Goal: Information Seeking & Learning: Compare options

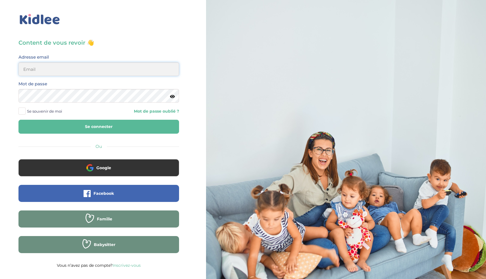
type input "ikramhaloui68@gmail.com"
click at [58, 128] on button "Se connecter" at bounding box center [98, 127] width 160 height 14
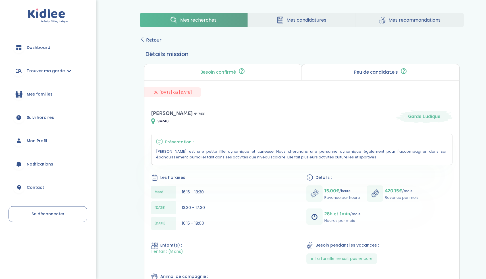
click at [189, 20] on span "Mes recherches" at bounding box center [198, 19] width 36 height 7
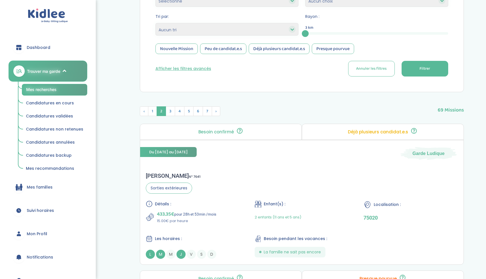
scroll to position [130, 0]
click at [230, 191] on div "Clement F . N° 7641 Sorties extérieures Détails : 433.35€ pour 28h et 53min /mo…" at bounding box center [301, 216] width 323 height 98
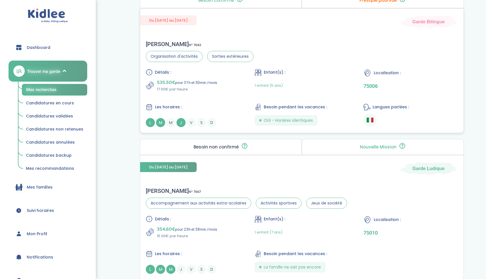
scroll to position [410, 0]
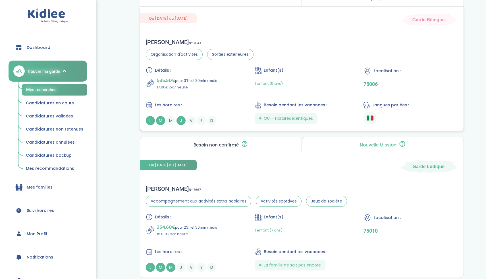
click at [227, 93] on div "Détails : 535.50€ pour 31h et 30min /mois 17.00€ par heure Enfant(s) : 1 enfant…" at bounding box center [302, 96] width 312 height 58
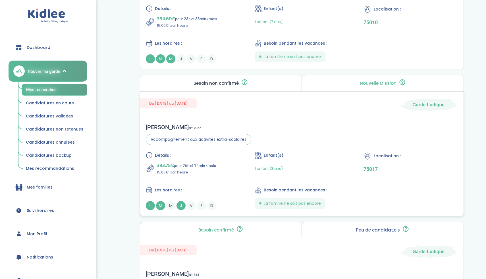
scroll to position [618, 0]
click at [217, 173] on div "393.75€ pour 26h et 15min /mois 15.00€ par heure" at bounding box center [193, 169] width 94 height 14
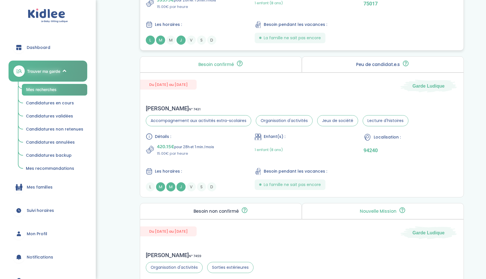
scroll to position [792, 0]
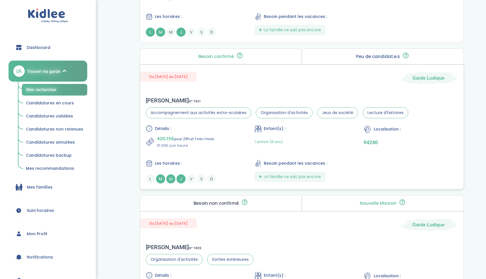
click at [223, 144] on div "420.15€ pour 28h et 1min /mois 15.00€ par heure" at bounding box center [193, 142] width 94 height 14
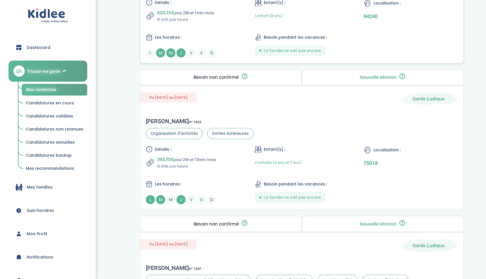
scroll to position [979, 0]
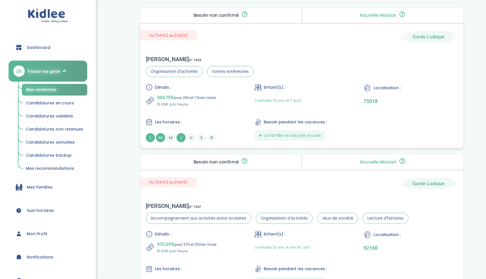
click at [218, 118] on div "Les horaires :" at bounding box center [193, 121] width 94 height 7
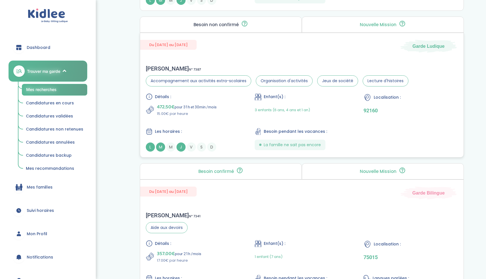
scroll to position [1161, 0]
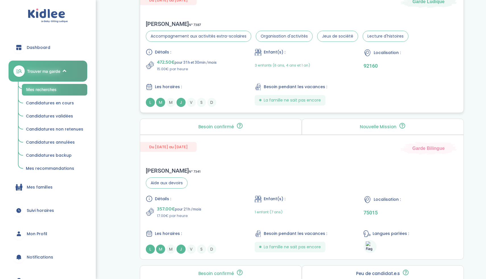
click at [239, 87] on div "Les horaires :" at bounding box center [193, 86] width 94 height 7
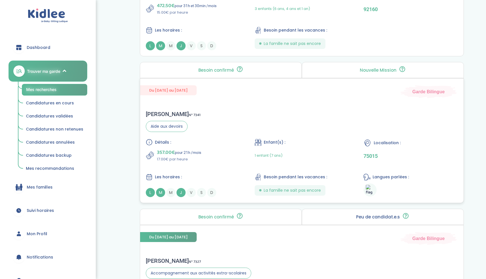
scroll to position [1279, 0]
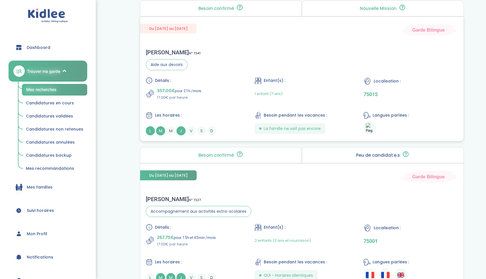
click at [217, 106] on div "Détails : 357.00€ pour 21h /mois 17.00€ par heure Enfant(s) : 1 enfant (7 ans) …" at bounding box center [302, 106] width 312 height 58
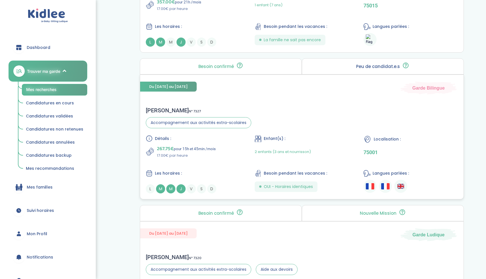
scroll to position [1422, 0]
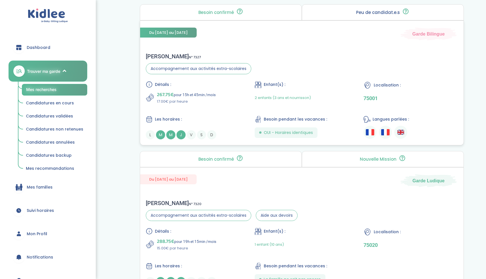
click at [238, 106] on div "Détails : 267.75€ pour 15h et 45min /mois 17.00€ par heure Enfant(s) : 2 enfant…" at bounding box center [302, 110] width 312 height 58
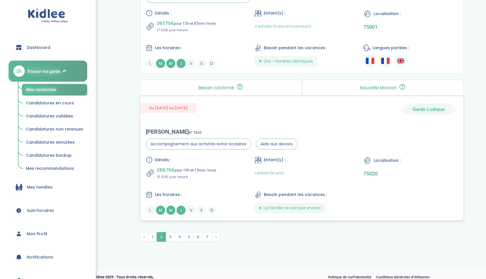
scroll to position [1494, 0]
click at [227, 180] on div "Détails : 288.75€ pour 19h et 15min /mois 15.00€ par heure Enfant(s) : 1 enfant…" at bounding box center [302, 184] width 312 height 58
click at [170, 235] on span "3" at bounding box center [170, 236] width 9 height 10
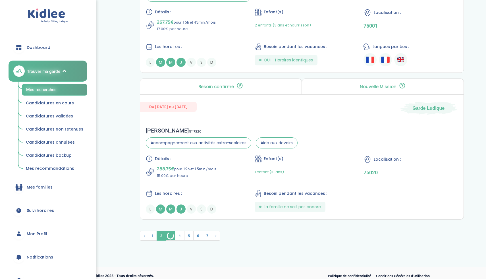
scroll to position [1486, 0]
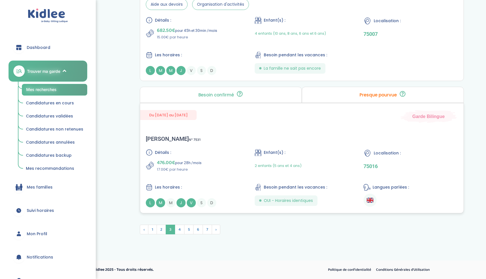
click at [237, 160] on div "476.00€ pour 28h /mois 17.00€ par heure" at bounding box center [193, 165] width 94 height 14
click at [179, 232] on span "4" at bounding box center [180, 229] width 10 height 10
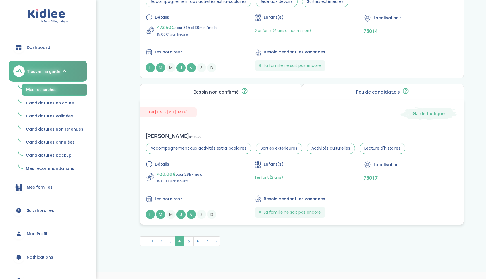
scroll to position [1503, 0]
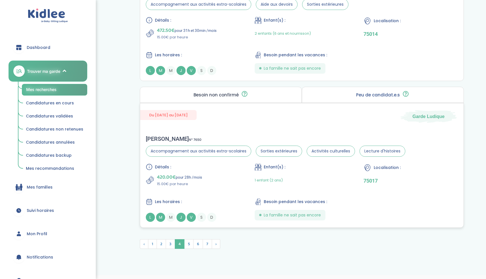
click at [213, 194] on div "Détails : 420.00€ pour 28h /mois 15.00€ par heure Enfant(s) : 1 enfant (2 ans) …" at bounding box center [302, 192] width 312 height 58
click at [206, 246] on span "7" at bounding box center [206, 244] width 9 height 10
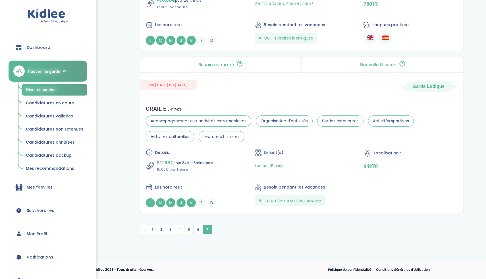
scroll to position [1355, 0]
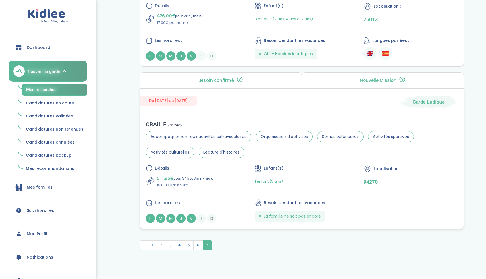
click at [227, 173] on div "Détails : 511.95€ pour 34h et 8min /mois 15.00€ par heure Enfant(s) : 1 enfant …" at bounding box center [302, 193] width 312 height 58
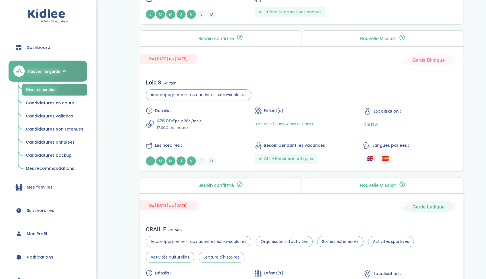
scroll to position [1216, 0]
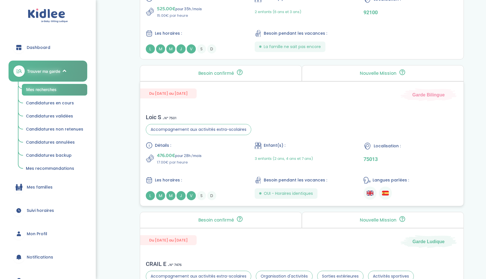
click at [234, 142] on div "Détails :" at bounding box center [193, 145] width 94 height 7
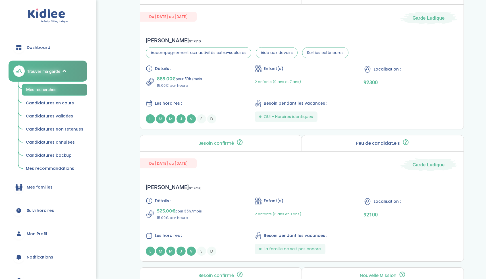
scroll to position [1013, 0]
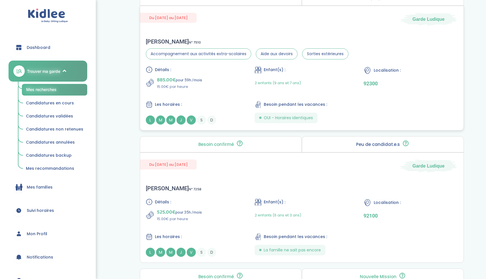
click at [220, 76] on div "Détails : 885.00€ pour 59h /mois 15.00€ par heure Enfant(s) : 2 enfants (9 ans …" at bounding box center [302, 95] width 312 height 58
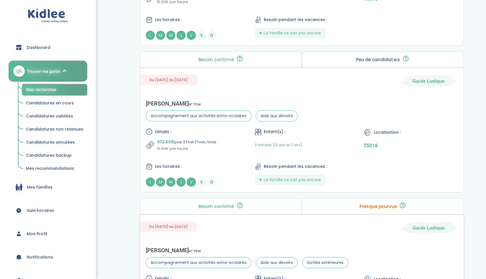
scroll to position [746, 0]
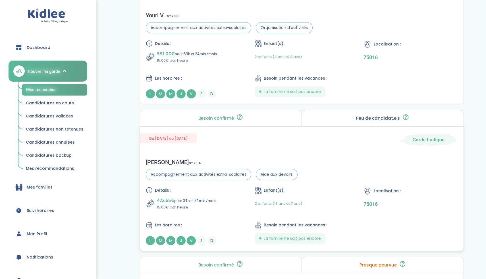
click at [219, 133] on div "Du 08-09-2025 au 24-06-2026 Garde Ludique Celine R . N° 7134 Accompagnement aux…" at bounding box center [302, 188] width 324 height 125
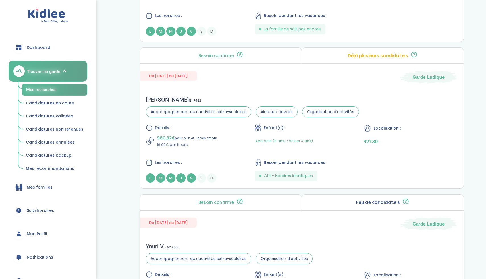
scroll to position [490, 0]
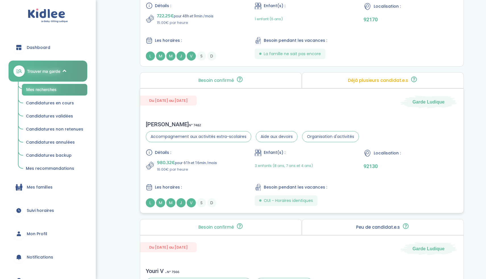
click at [233, 158] on div "980.32€ pour 61h et 16min /mois 16.00€ par heure" at bounding box center [193, 165] width 94 height 14
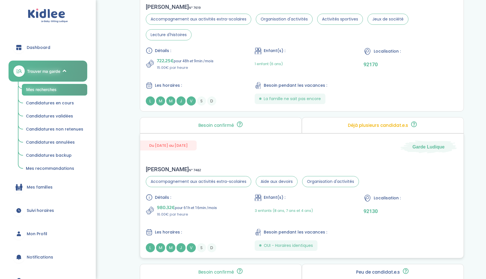
scroll to position [430, 0]
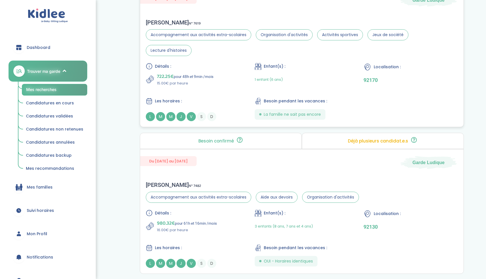
click at [232, 97] on div "Les horaires :" at bounding box center [193, 100] width 94 height 7
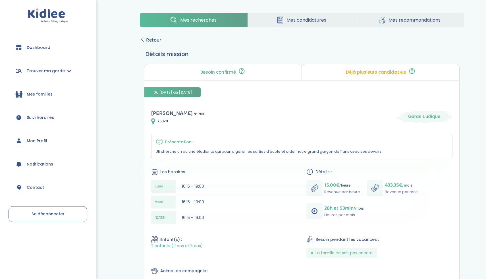
click at [153, 40] on span "Retour" at bounding box center [153, 40] width 15 height 8
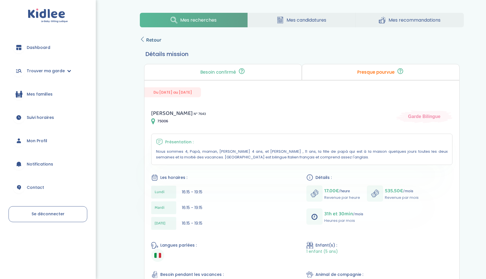
click at [153, 41] on span "Retour" at bounding box center [153, 40] width 15 height 8
click at [152, 41] on span "Retour" at bounding box center [153, 40] width 15 height 8
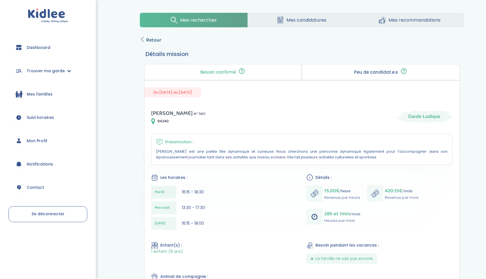
click at [150, 39] on span "Retour" at bounding box center [153, 40] width 15 height 8
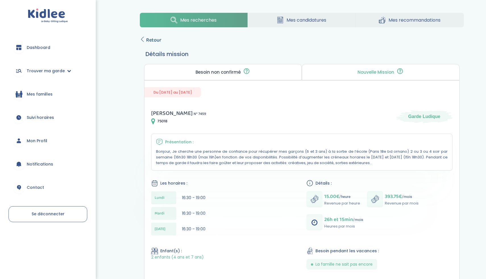
click at [152, 39] on span "Retour" at bounding box center [153, 40] width 15 height 8
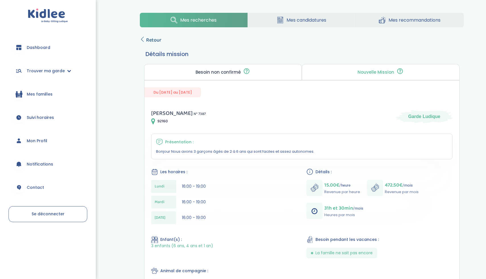
click at [157, 39] on span "Retour" at bounding box center [153, 40] width 15 height 8
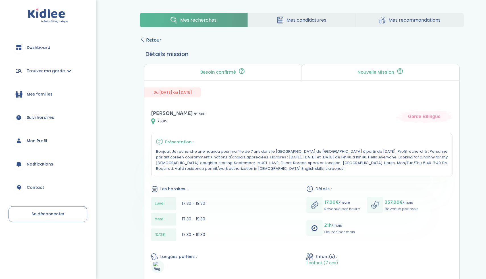
click at [157, 42] on span "Retour" at bounding box center [153, 40] width 15 height 8
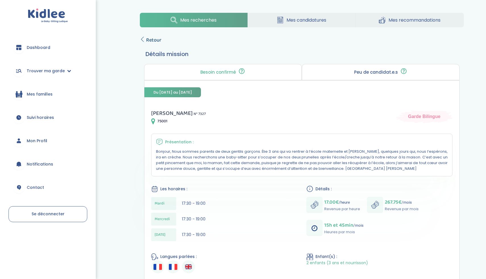
click at [143, 40] on icon at bounding box center [142, 39] width 5 height 5
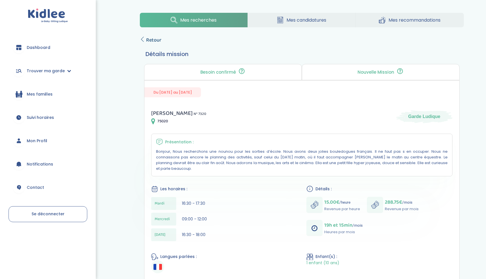
click at [155, 40] on span "Retour" at bounding box center [153, 40] width 15 height 8
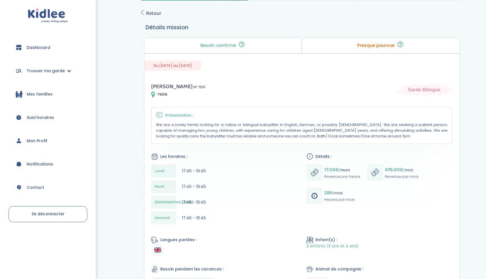
scroll to position [11, 0]
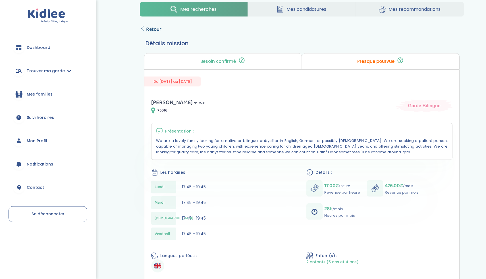
click at [152, 29] on span "Retour" at bounding box center [153, 29] width 15 height 8
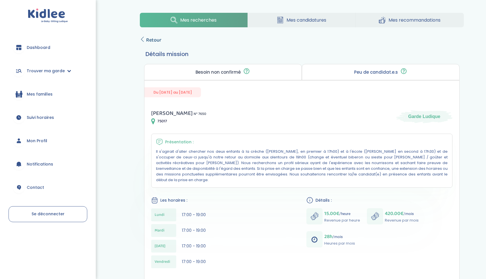
click at [150, 38] on span "Retour" at bounding box center [153, 40] width 15 height 8
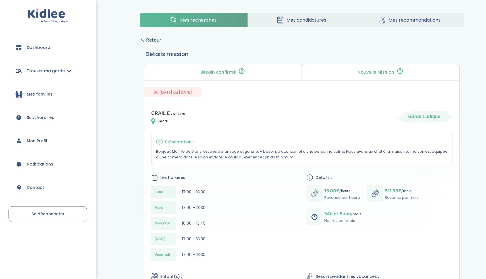
click at [150, 41] on span "Retour" at bounding box center [153, 40] width 15 height 8
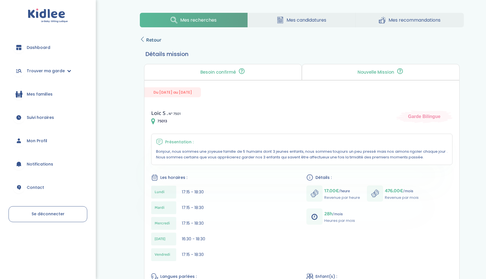
click at [152, 39] on span "Retour" at bounding box center [153, 40] width 15 height 8
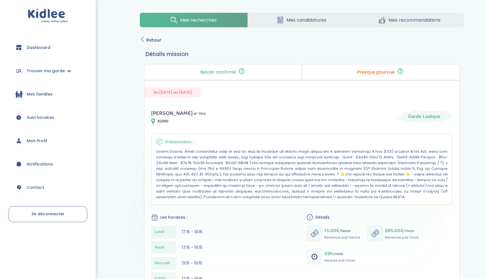
click at [150, 41] on span "Retour" at bounding box center [153, 40] width 15 height 8
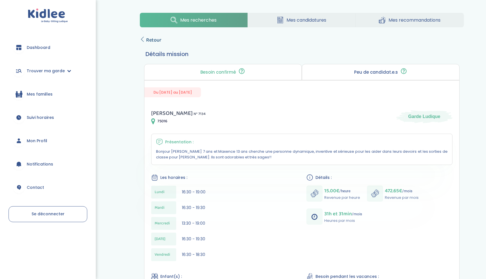
click at [151, 39] on span "Retour" at bounding box center [153, 40] width 15 height 8
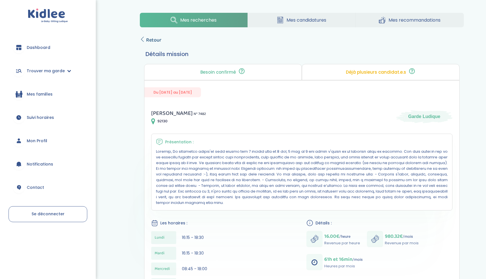
click at [154, 42] on span "Retour" at bounding box center [153, 40] width 15 height 8
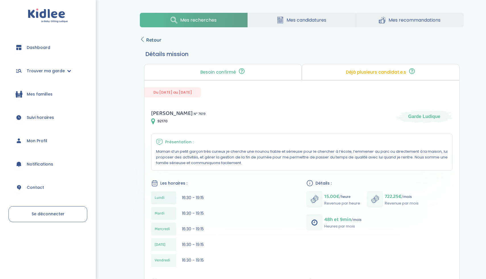
click at [150, 39] on span "Retour" at bounding box center [153, 40] width 15 height 8
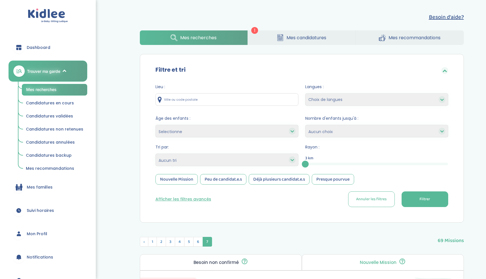
click at [312, 37] on span "Mes candidatures" at bounding box center [306, 37] width 40 height 7
